Goal: Task Accomplishment & Management: Use online tool/utility

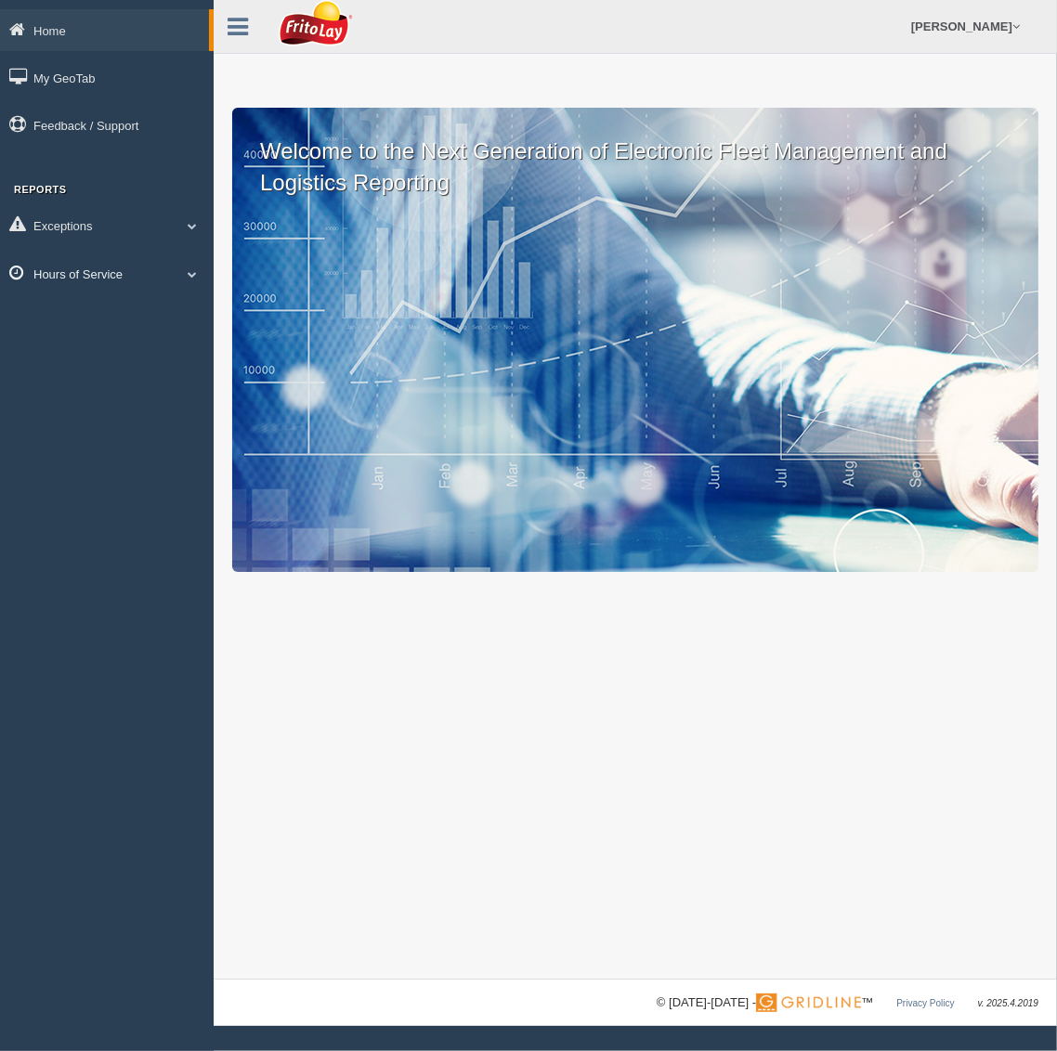
click at [93, 275] on link "Hours of Service" at bounding box center [107, 274] width 214 height 42
click at [106, 317] on link "HOS Explanation Reports" at bounding box center [121, 316] width 176 height 33
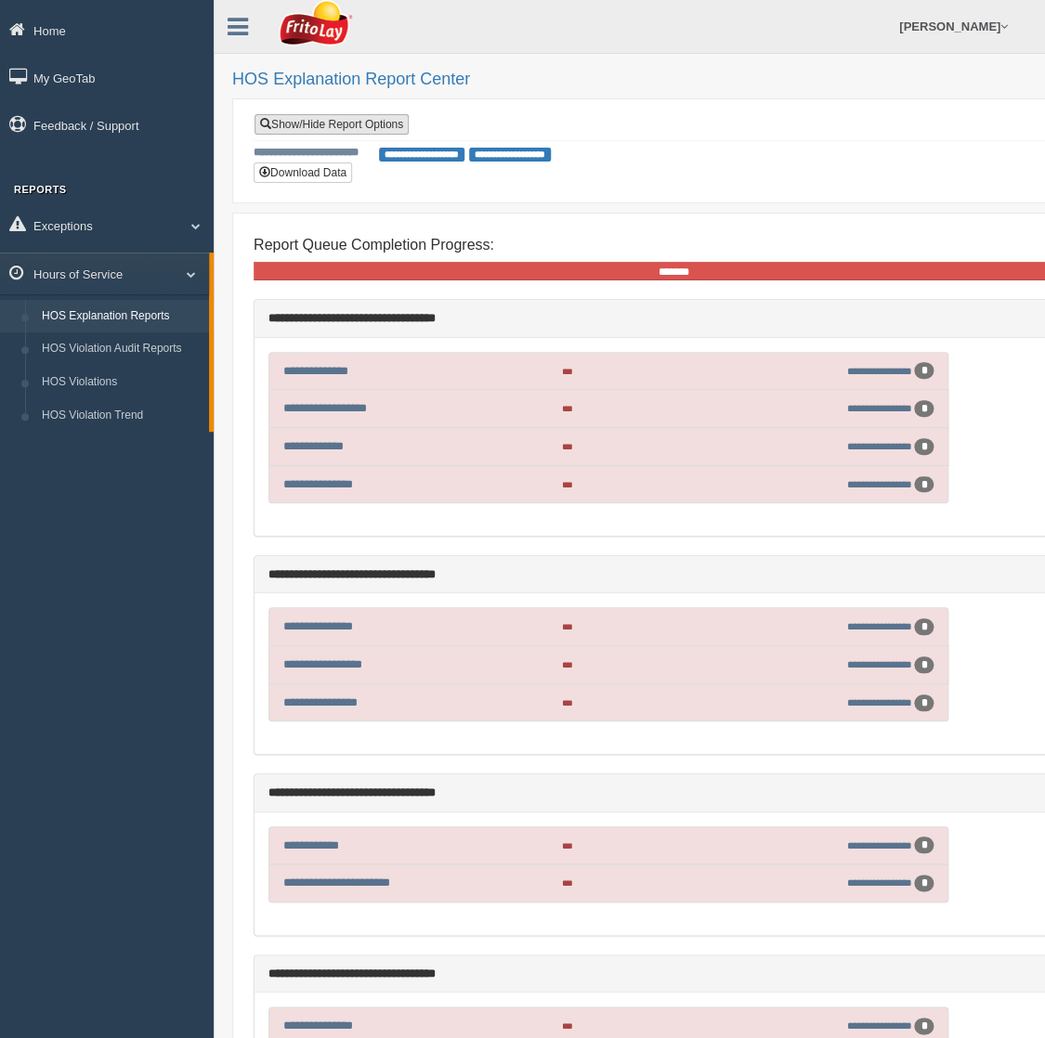
click at [356, 121] on link "Show/Hide Report Options" at bounding box center [331, 124] width 154 height 20
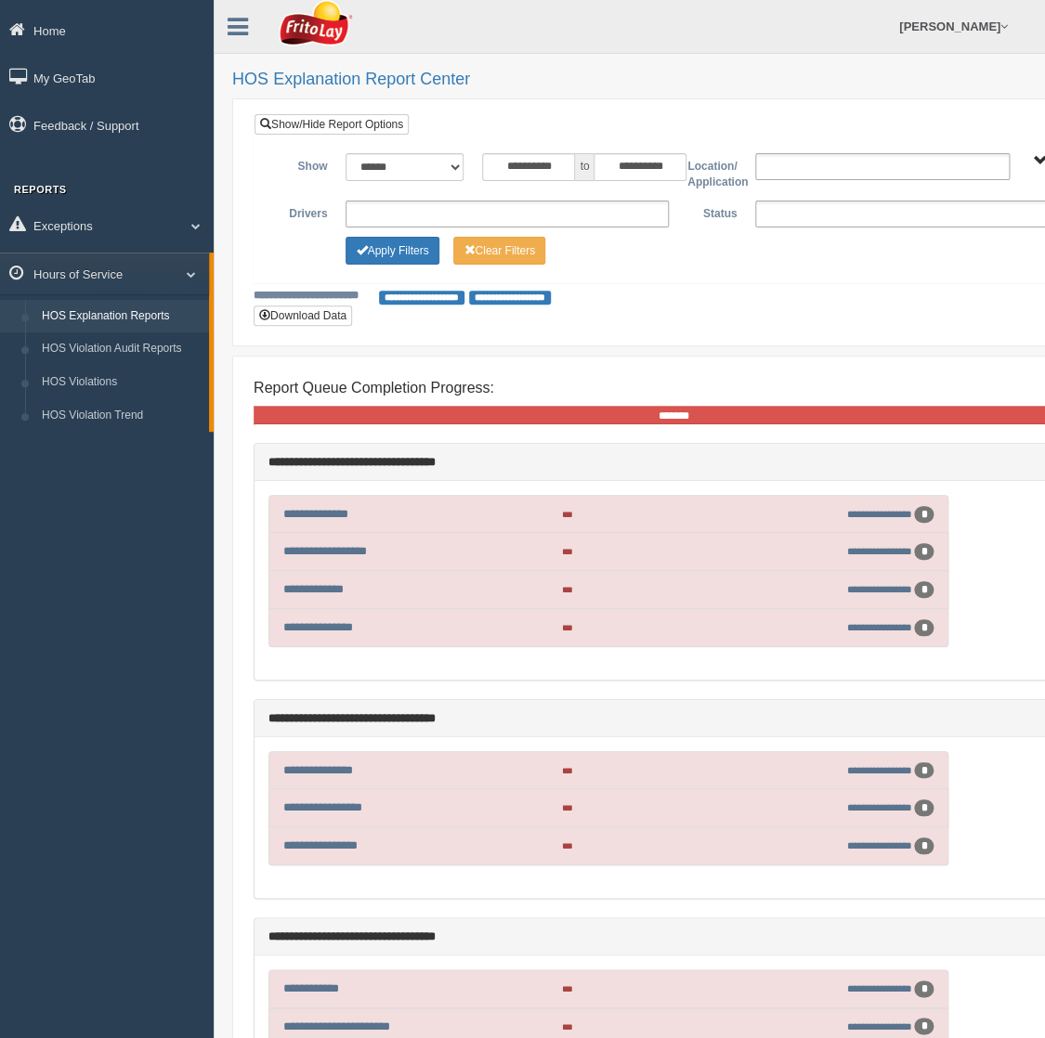
click at [789, 220] on ul "**********" at bounding box center [916, 214] width 323 height 27
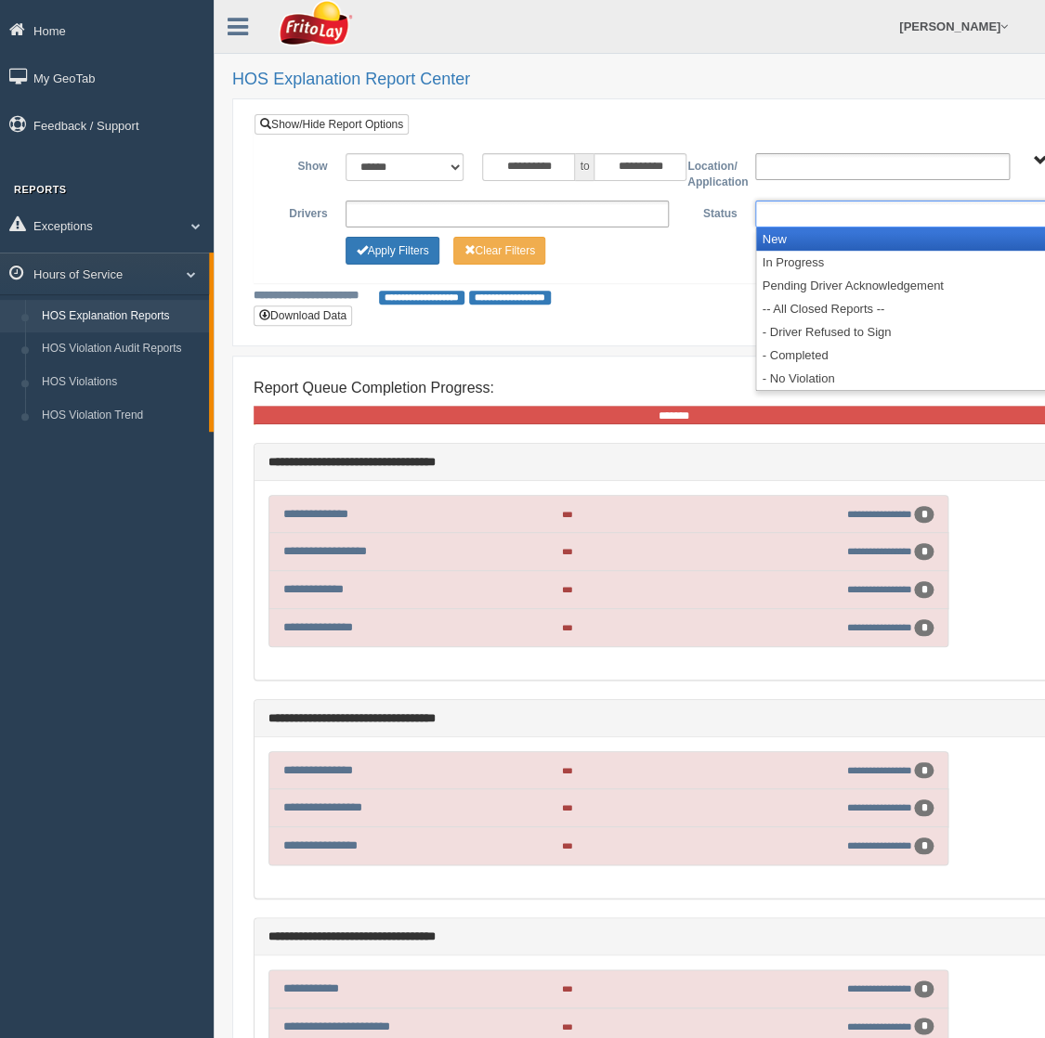
click at [797, 235] on li "New" at bounding box center [916, 239] width 321 height 23
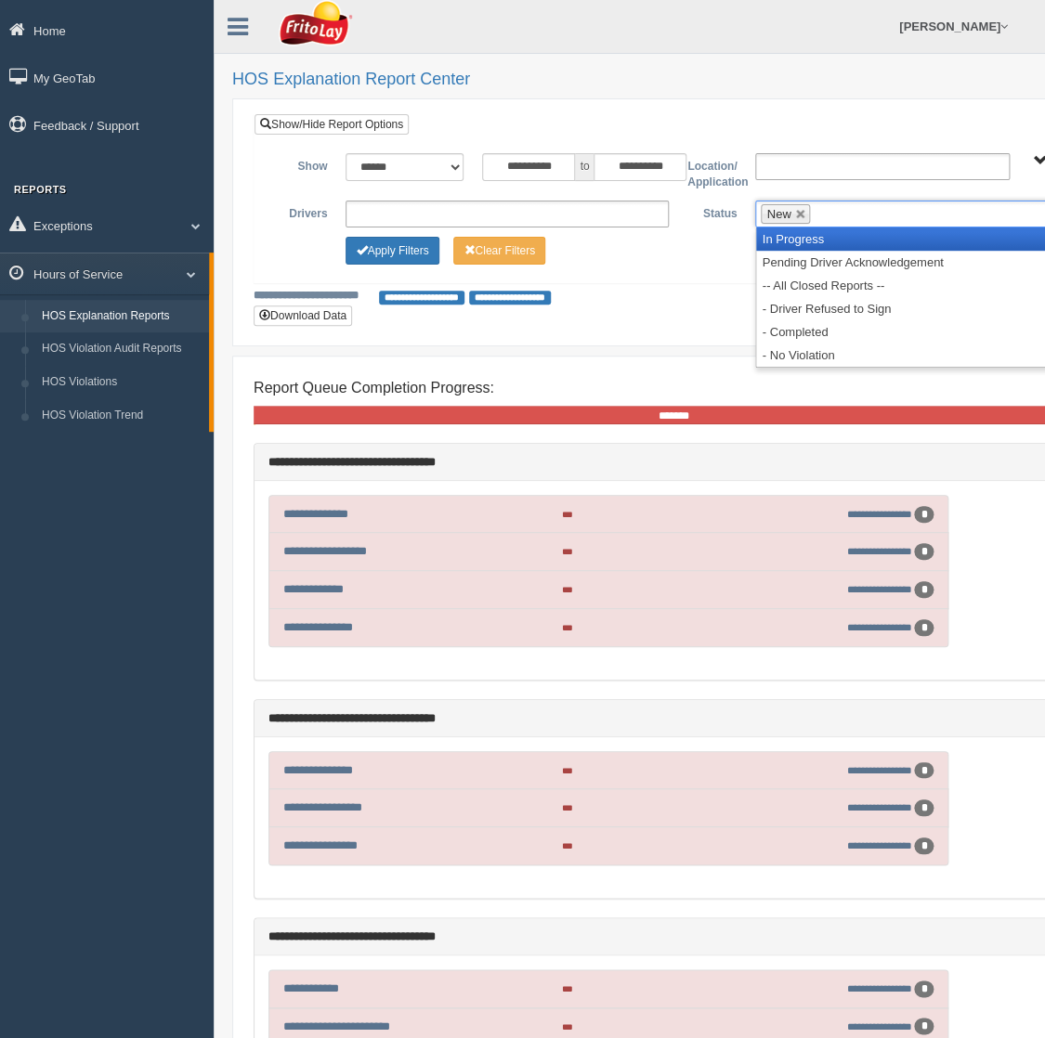
click at [798, 248] on li "In Progress" at bounding box center [916, 239] width 321 height 23
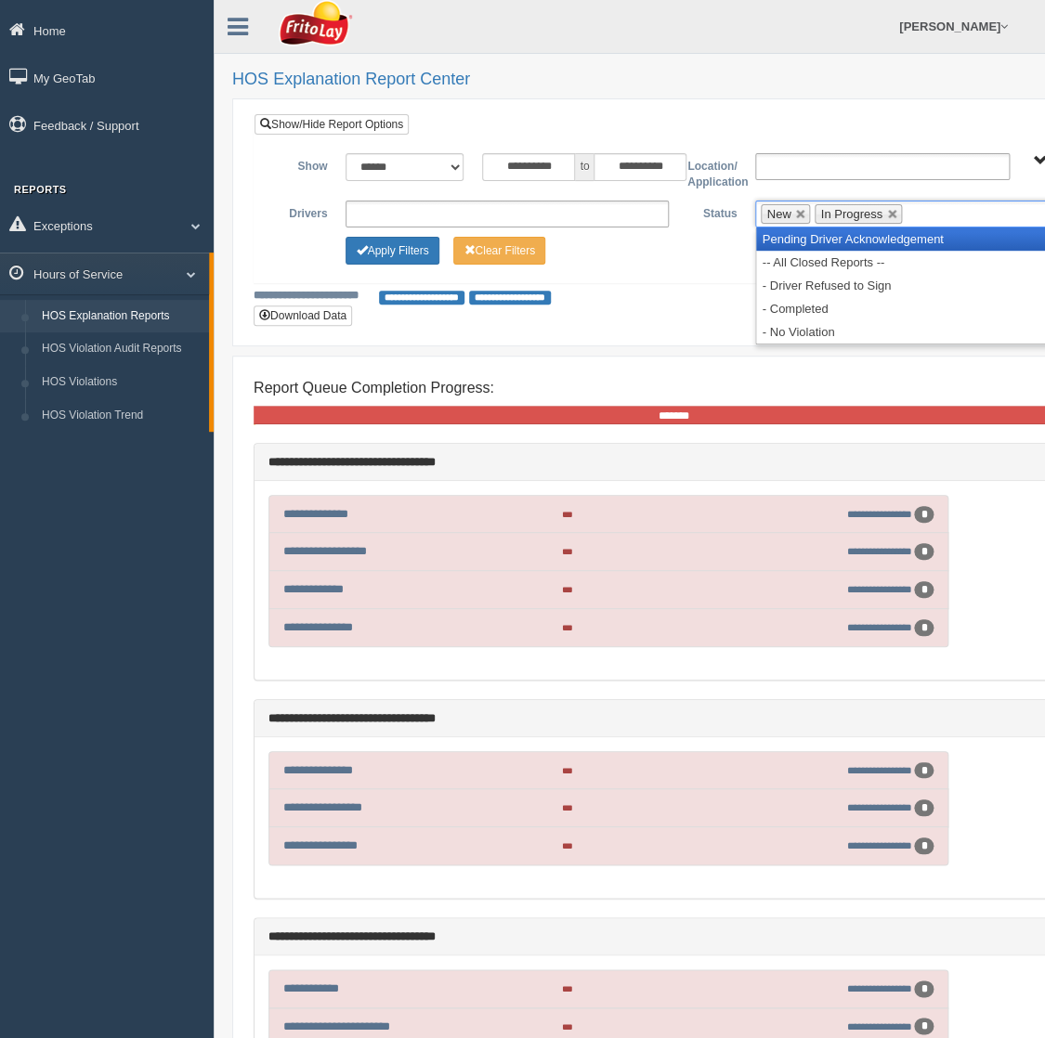
click at [799, 249] on li "Pending Driver Acknowledgement" at bounding box center [916, 239] width 321 height 23
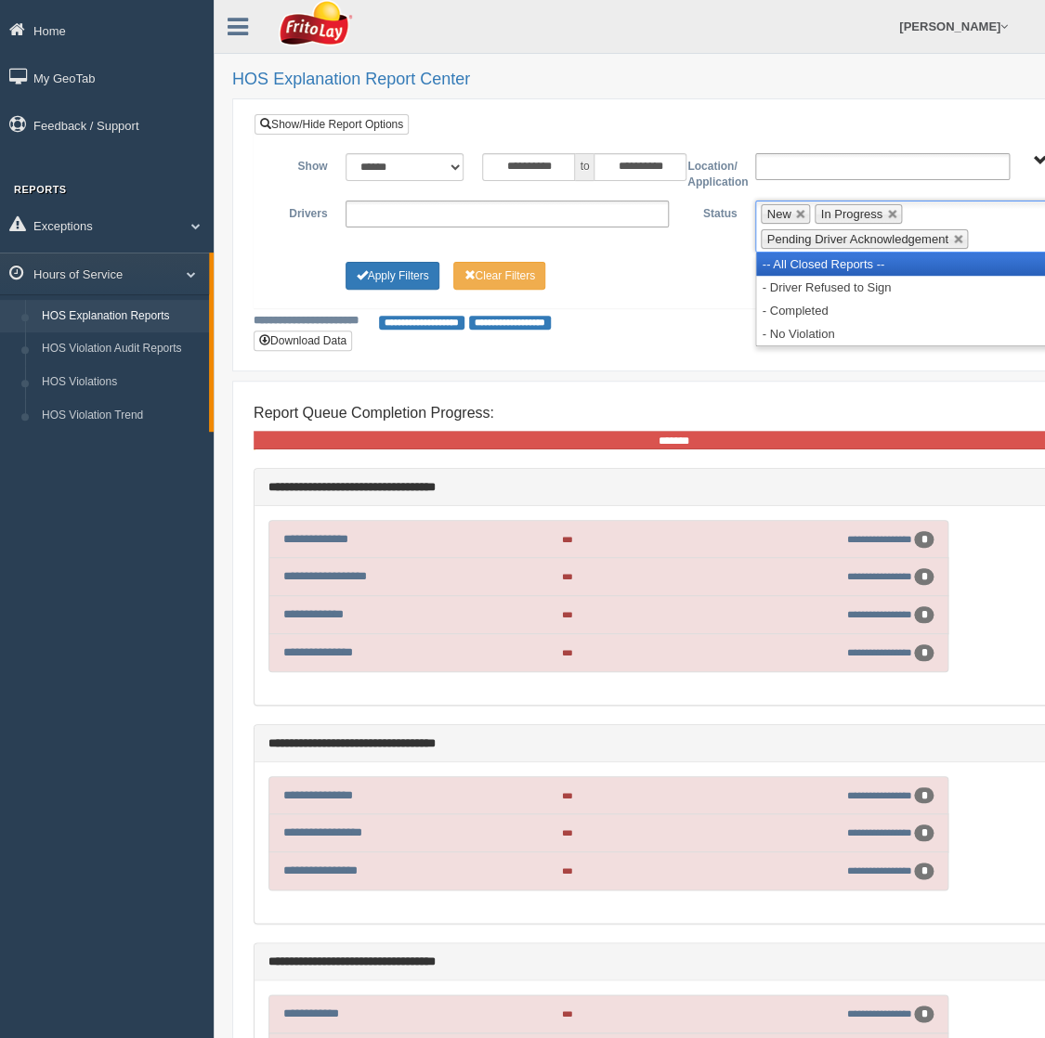
click at [800, 260] on li "-- All Closed Reports --" at bounding box center [916, 264] width 321 height 23
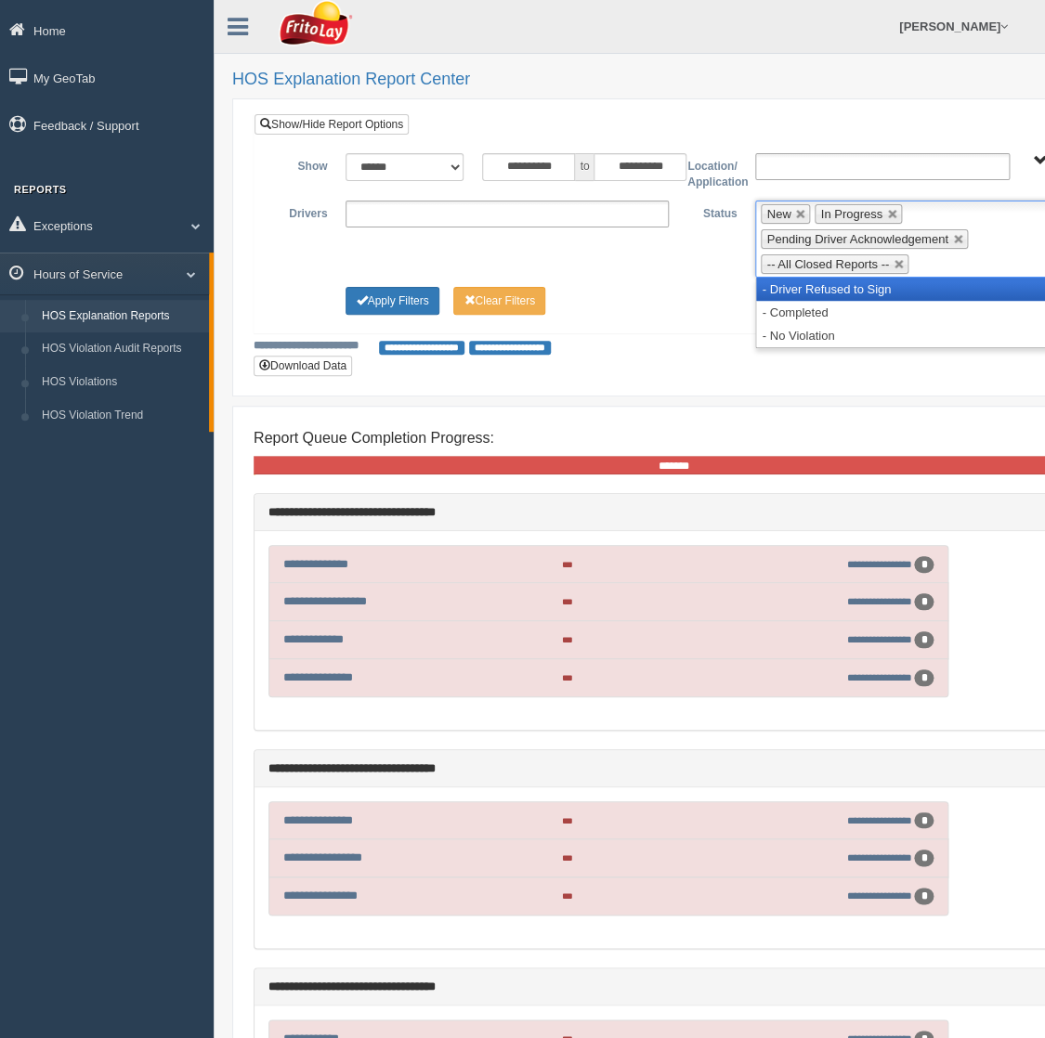
click at [800, 282] on li "- Driver Refused to Sign" at bounding box center [916, 289] width 321 height 23
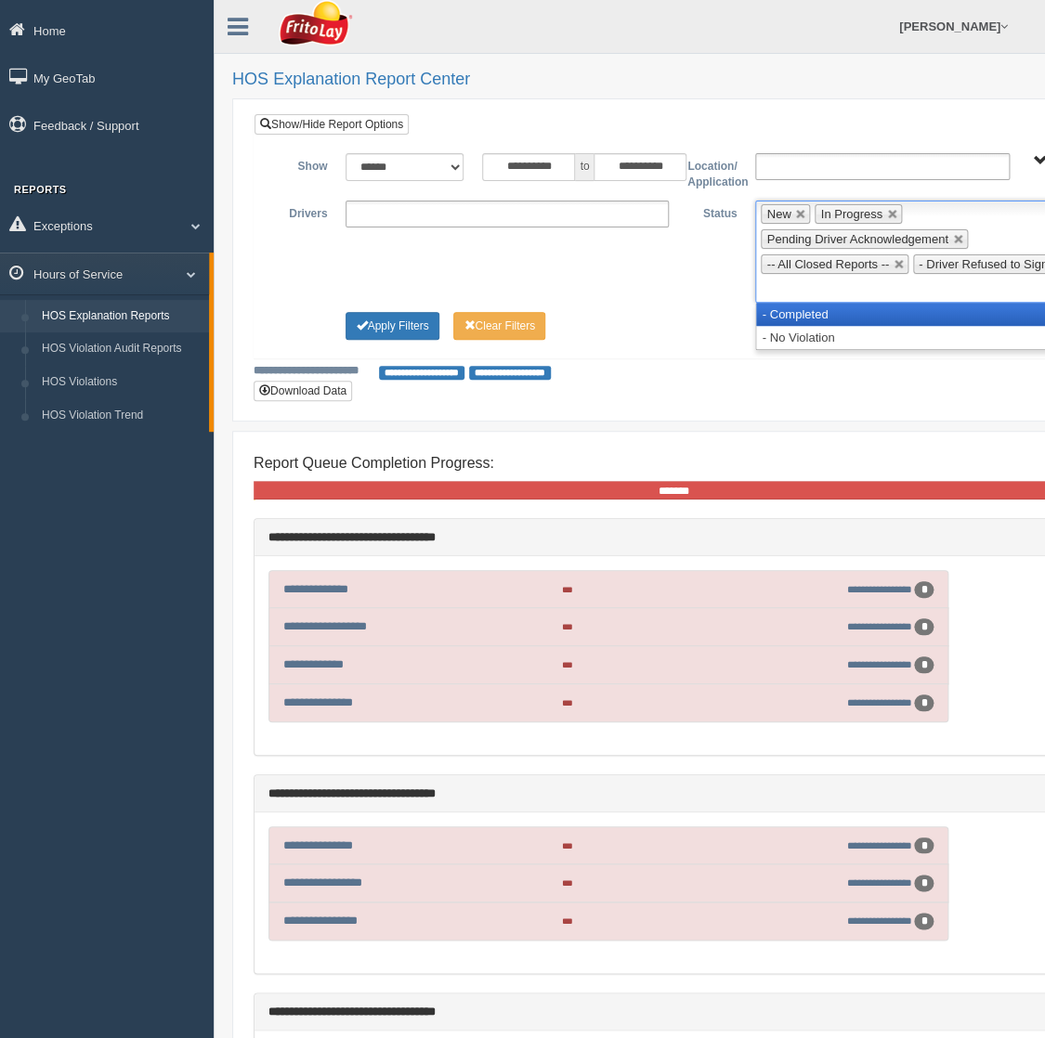
click at [820, 309] on li "- Completed" at bounding box center [916, 314] width 321 height 23
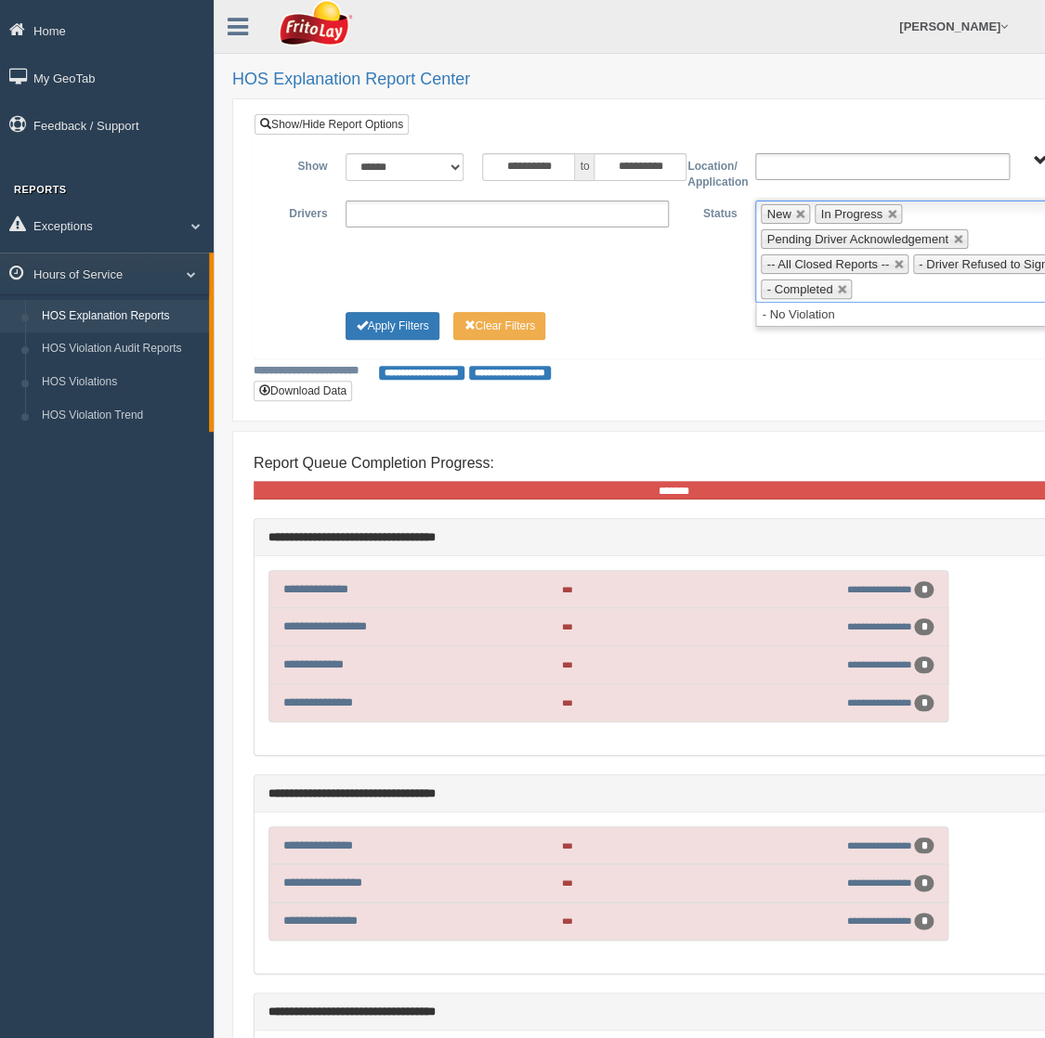
click at [446, 214] on ul "**********" at bounding box center [506, 214] width 323 height 27
